Goal: Task Accomplishment & Management: Use online tool/utility

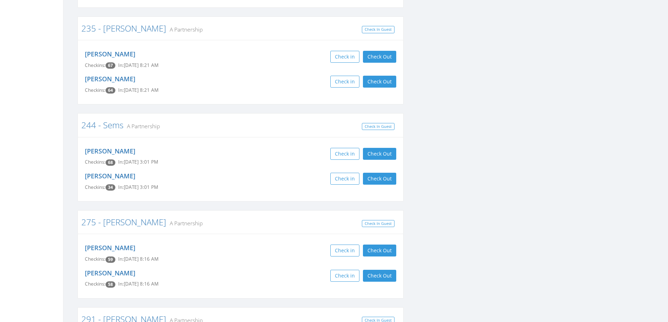
scroll to position [1228, 0]
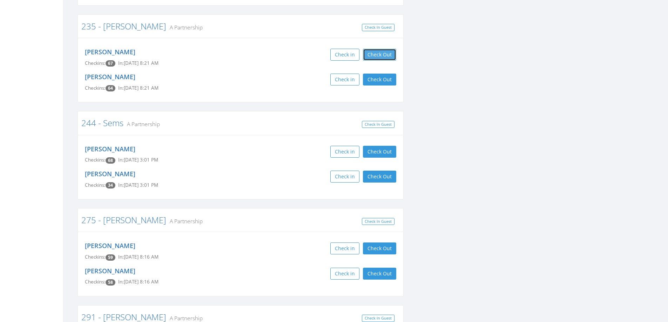
click at [374, 49] on button "Check Out" at bounding box center [379, 55] width 33 height 12
click at [376, 74] on button "Check Out" at bounding box center [379, 80] width 33 height 12
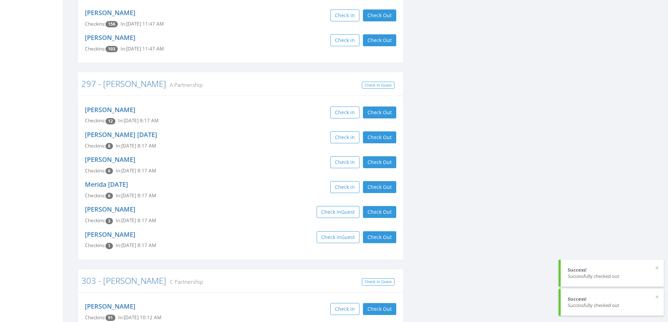
scroll to position [1613, 0]
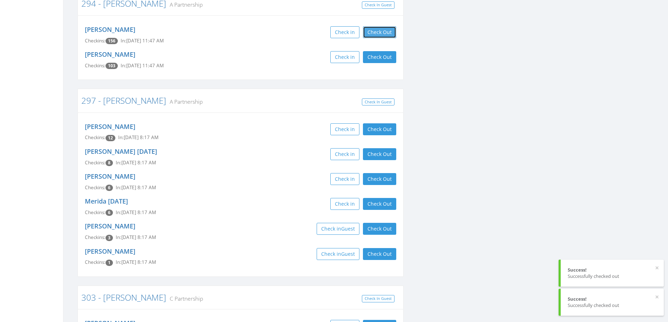
click at [382, 26] on button "Check Out" at bounding box center [379, 32] width 33 height 12
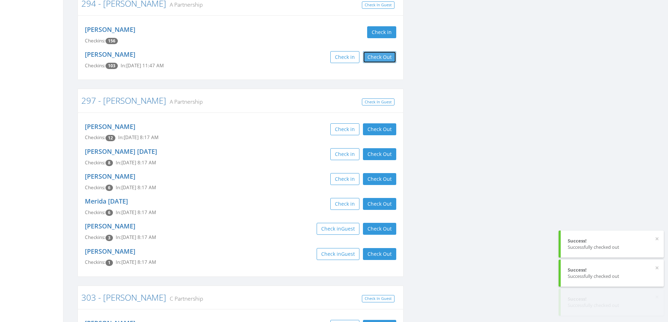
click at [381, 51] on button "Check Out" at bounding box center [379, 57] width 33 height 12
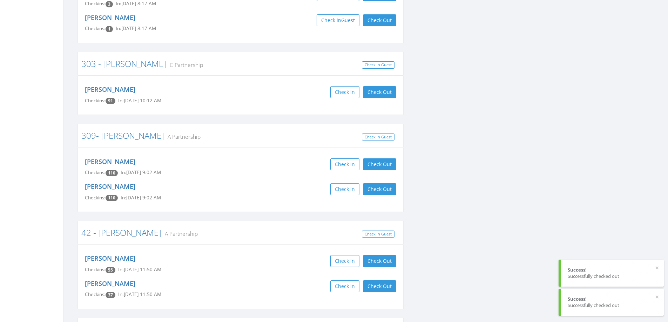
scroll to position [1859, 0]
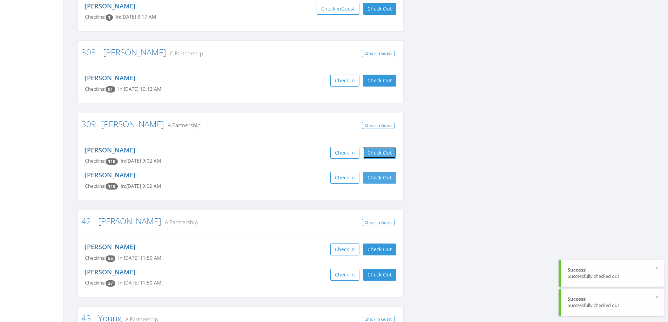
drag, startPoint x: 374, startPoint y: 139, endPoint x: 378, endPoint y: 161, distance: 22.5
click at [374, 147] on button "Check Out" at bounding box center [379, 153] width 33 height 12
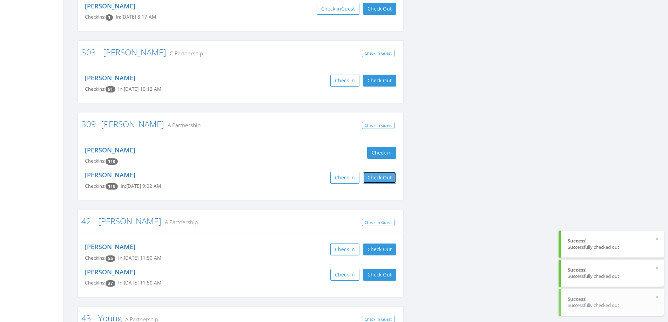
click at [378, 172] on button "Check Out" at bounding box center [379, 178] width 33 height 12
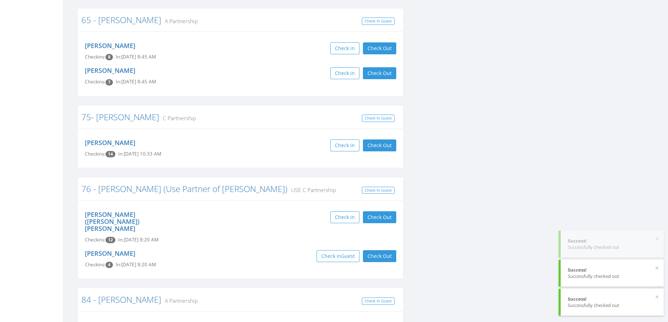
scroll to position [2315, 0]
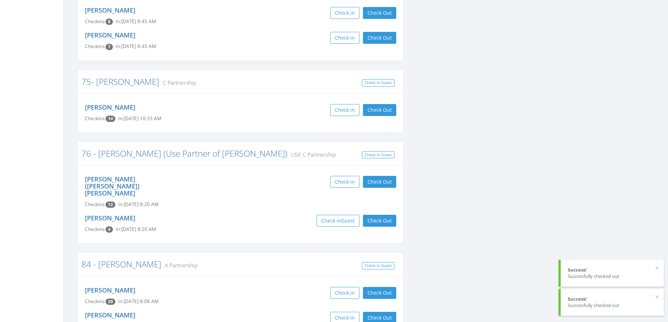
click at [363, 176] on div "Check in Check Out Check Out" at bounding box center [321, 182] width 150 height 12
click at [379, 176] on button "Check Out" at bounding box center [379, 182] width 33 height 12
click at [379, 215] on button "Check Out" at bounding box center [379, 221] width 33 height 12
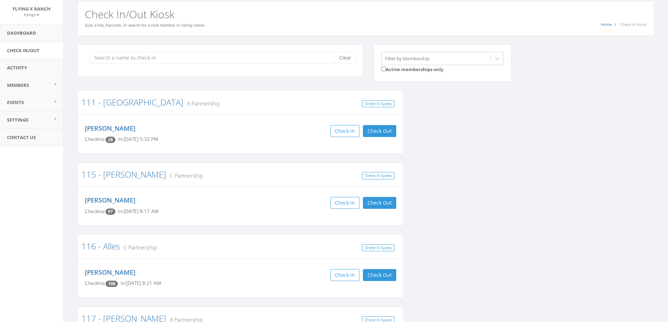
scroll to position [0, 0]
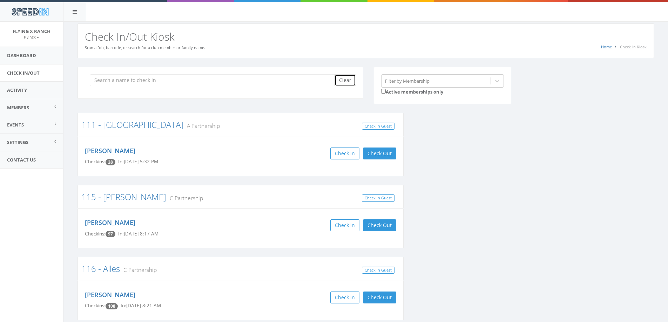
click at [346, 81] on button "Clear" at bounding box center [345, 80] width 21 height 12
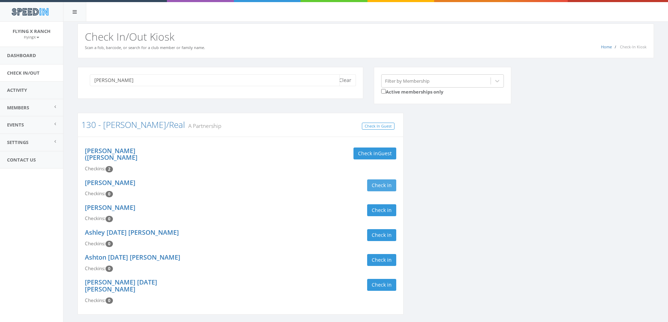
type input "[PERSON_NAME]"
click at [391, 180] on button "Check in" at bounding box center [381, 186] width 29 height 12
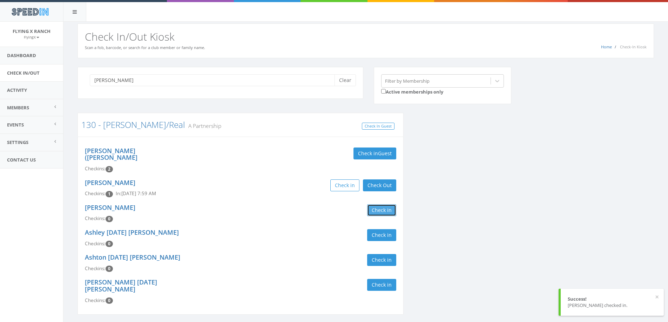
click at [385, 204] on button "Check in" at bounding box center [381, 210] width 29 height 12
click at [383, 153] on span "Guest" at bounding box center [385, 153] width 14 height 7
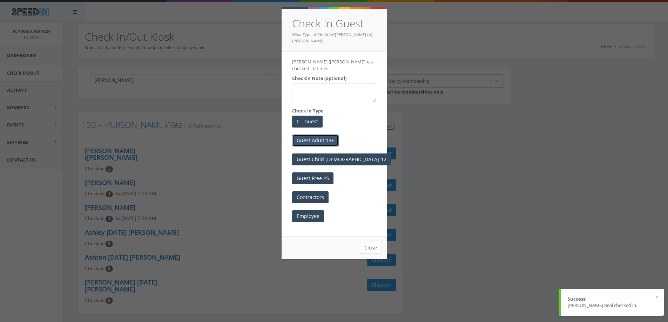
click at [325, 135] on button "Guest Adult 13+" at bounding box center [315, 141] width 47 height 12
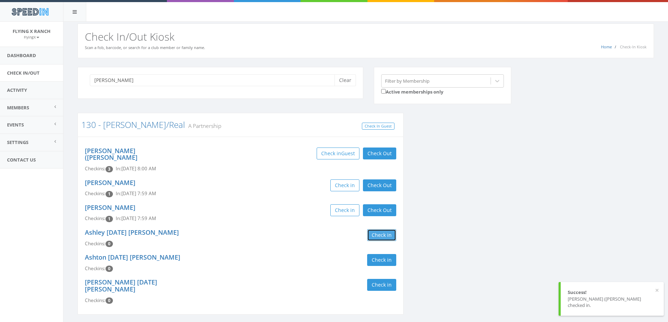
click at [374, 229] on button "Check in" at bounding box center [381, 235] width 29 height 12
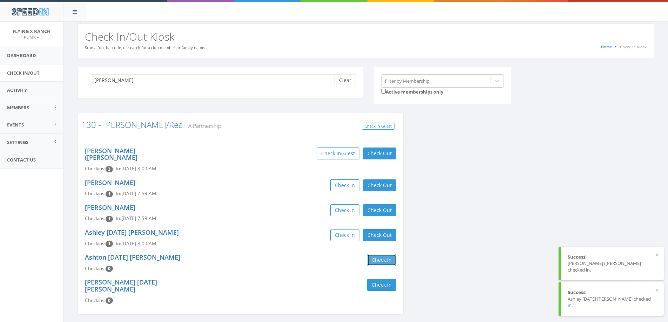
click at [380, 254] on button "Check in" at bounding box center [381, 260] width 29 height 12
click at [384, 279] on button "Check in" at bounding box center [381, 285] width 29 height 12
click at [268, 231] on div "Check in Check Out Check Out" at bounding box center [321, 235] width 150 height 12
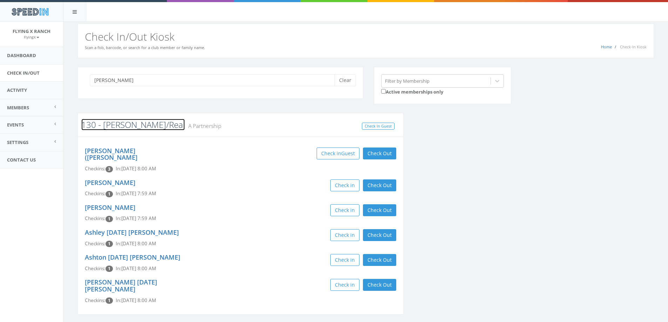
click at [122, 127] on link "130 - [PERSON_NAME]/Real" at bounding box center [132, 125] width 103 height 12
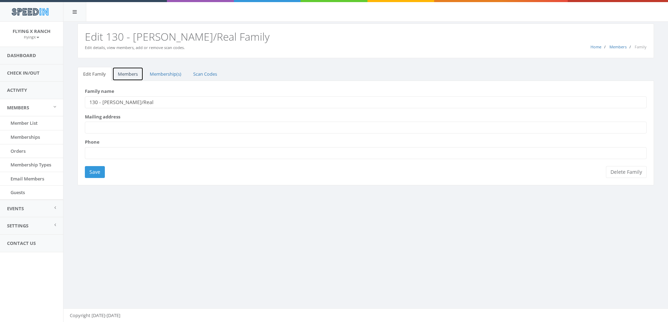
click at [125, 76] on link "Members" at bounding box center [127, 74] width 31 height 14
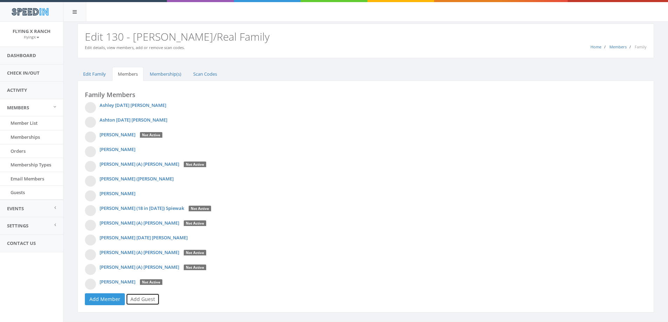
click at [152, 300] on link "Add Guest" at bounding box center [143, 300] width 34 height 12
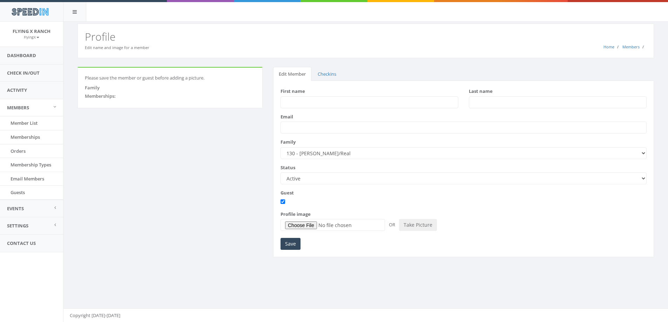
click at [302, 100] on input "First name" at bounding box center [370, 102] width 178 height 12
type input "Kenneth"
type input "Ruiz"
click at [298, 245] on input "Save" at bounding box center [291, 244] width 20 height 12
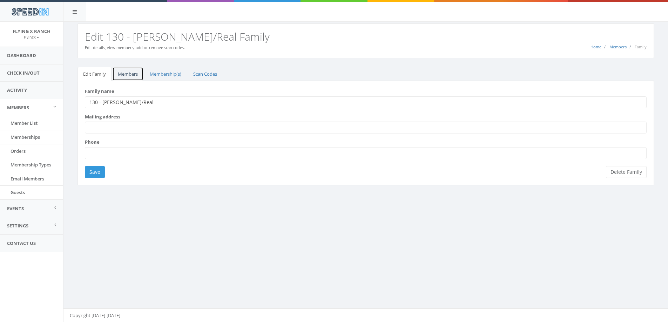
click at [126, 74] on link "Members" at bounding box center [127, 74] width 31 height 14
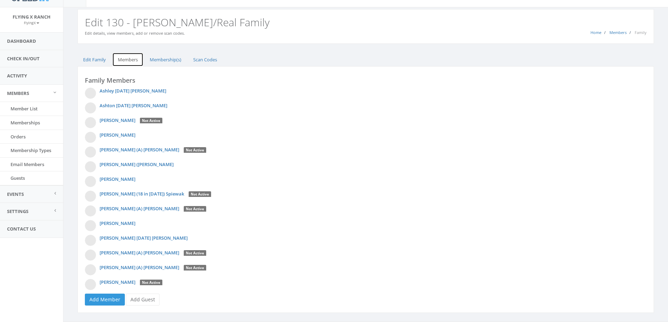
scroll to position [28, 0]
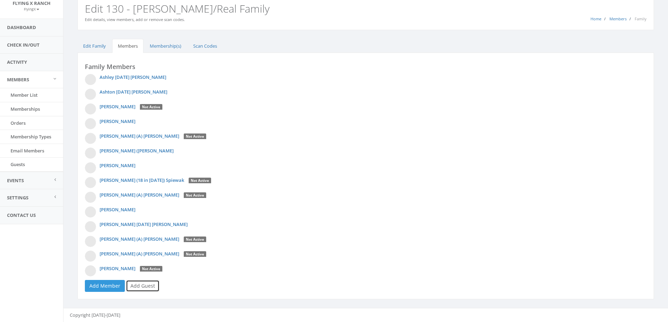
click at [141, 287] on link "Add Guest" at bounding box center [143, 286] width 34 height 12
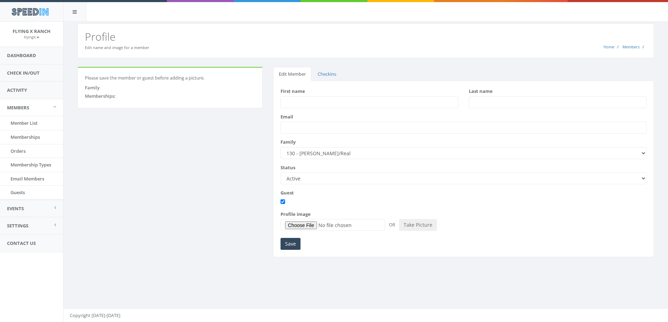
click at [336, 101] on input "First name" at bounding box center [370, 102] width 178 height 12
type input "Socorro"
type input "Ovalle"
click at [294, 249] on input "Save" at bounding box center [291, 244] width 20 height 12
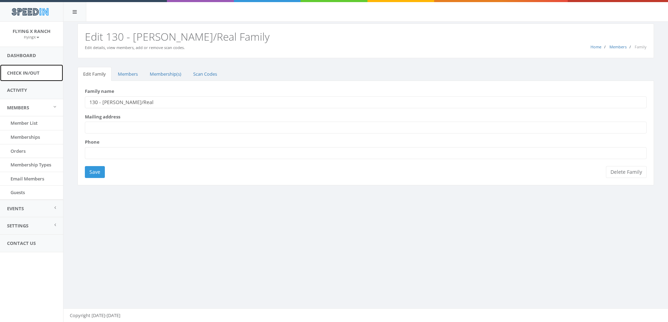
click at [12, 77] on link "Check In/Out" at bounding box center [31, 73] width 63 height 17
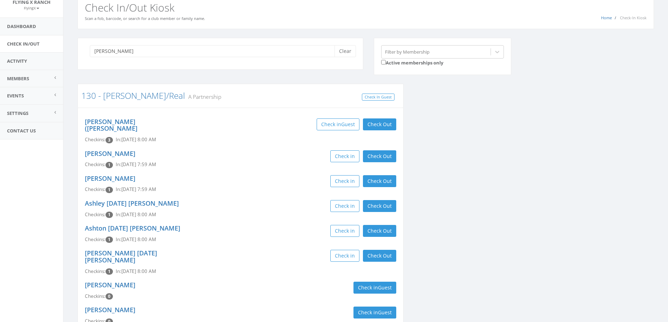
scroll to position [60, 0]
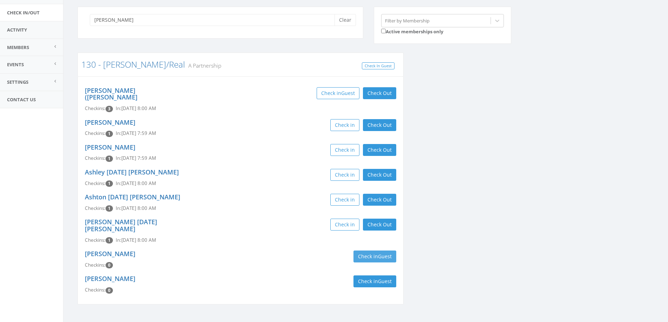
type input "[PERSON_NAME]"
click at [367, 251] on button "Check in Guest" at bounding box center [375, 257] width 43 height 12
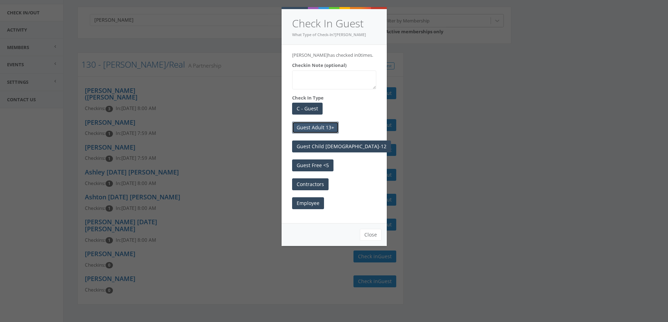
click at [329, 126] on button "Guest Adult 13+" at bounding box center [315, 128] width 47 height 12
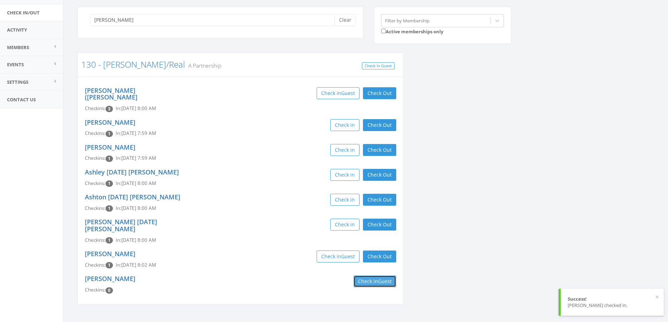
click at [366, 276] on button "Check in Guest" at bounding box center [375, 282] width 43 height 12
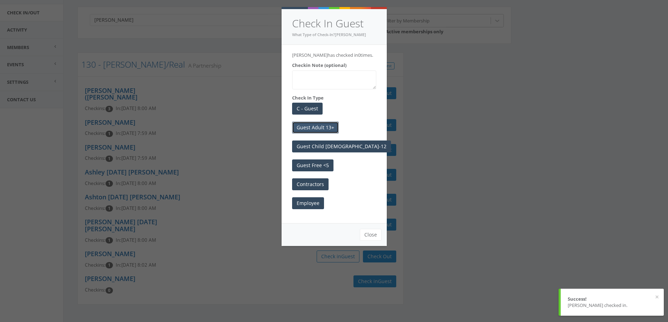
click at [323, 126] on button "Guest Adult 13+" at bounding box center [315, 128] width 47 height 12
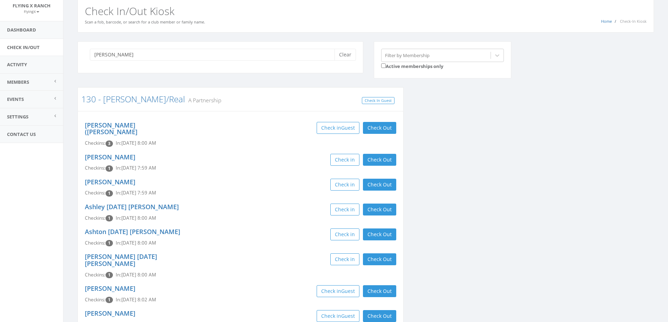
scroll to position [25, 0]
click at [343, 55] on button "Clear" at bounding box center [345, 55] width 21 height 12
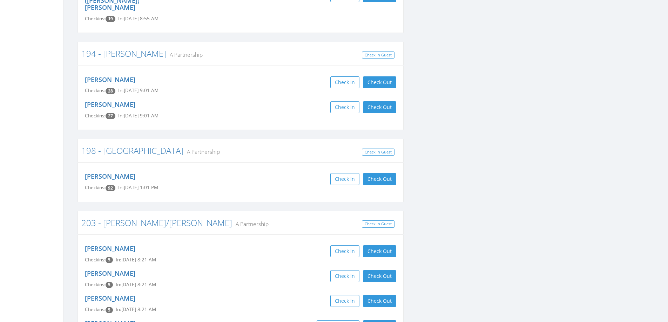
scroll to position [867, 0]
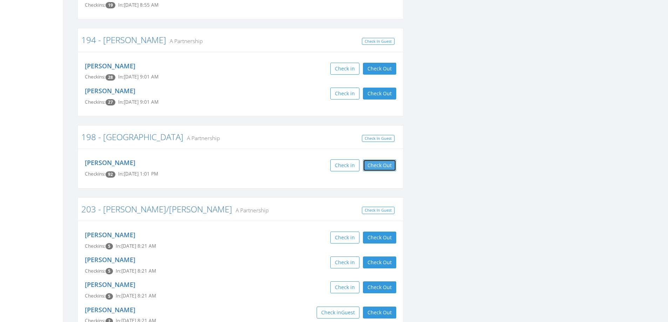
click at [388, 160] on button "Check Out" at bounding box center [379, 166] width 33 height 12
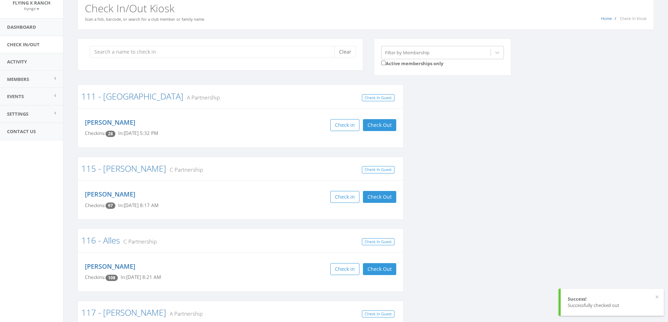
scroll to position [0, 0]
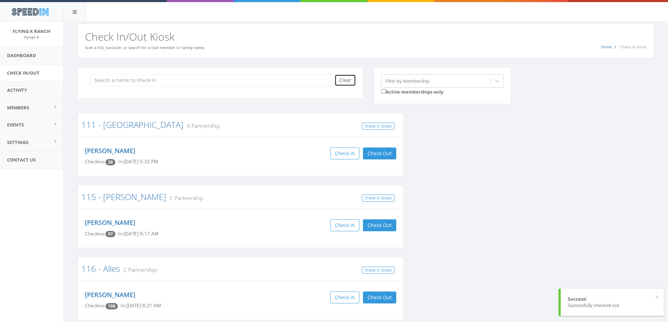
click at [341, 82] on button "Clear" at bounding box center [345, 80] width 21 height 12
